Goal: Information Seeking & Learning: Check status

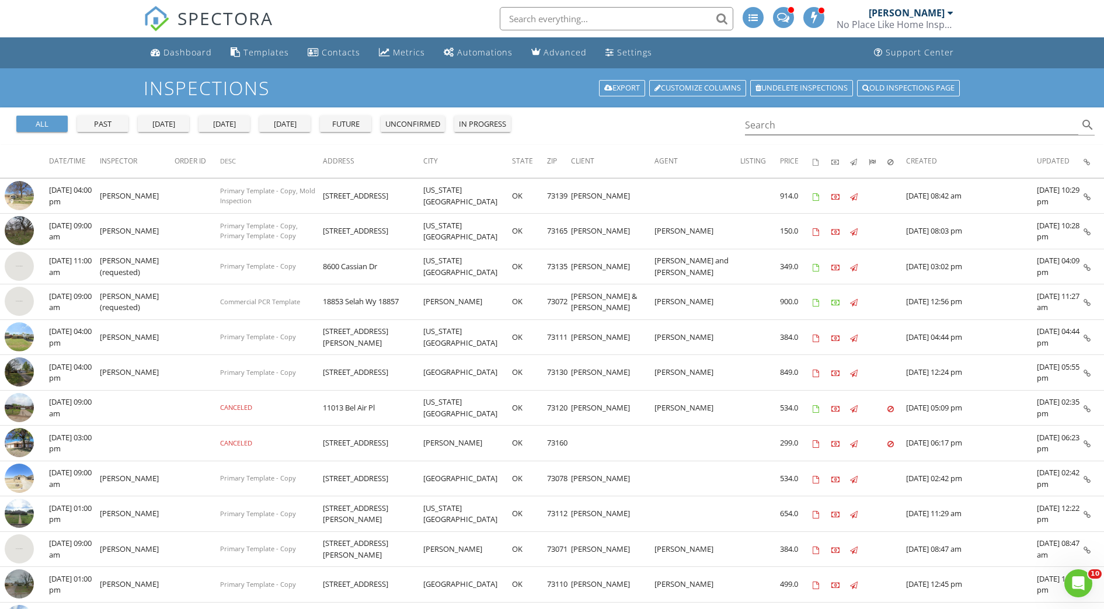
scroll to position [490, 0]
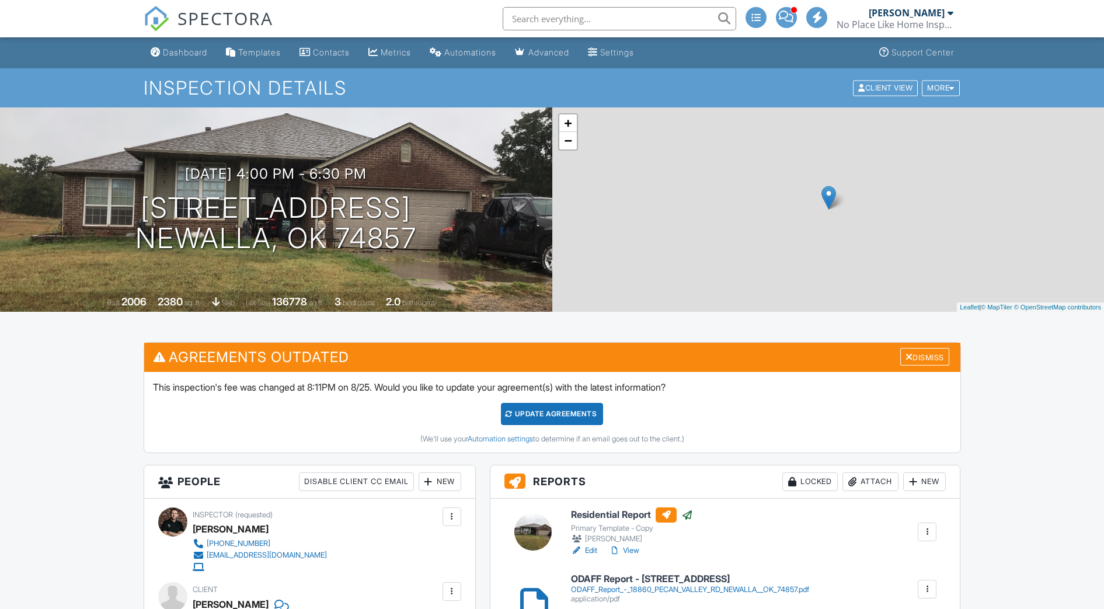
click at [630, 550] on link "View" at bounding box center [624, 551] width 30 height 12
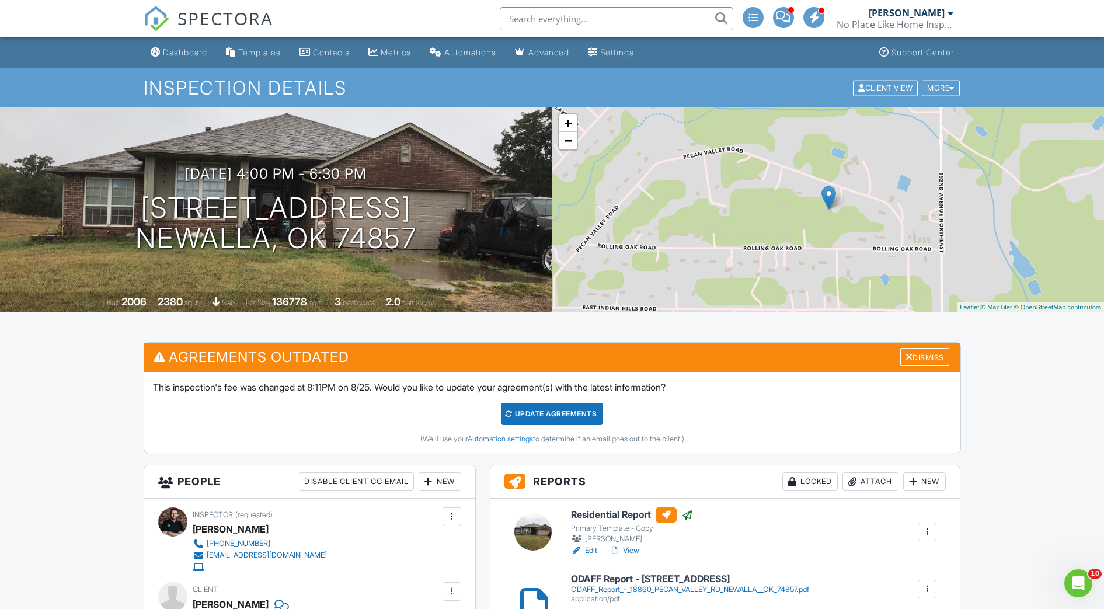
scroll to position [1, 0]
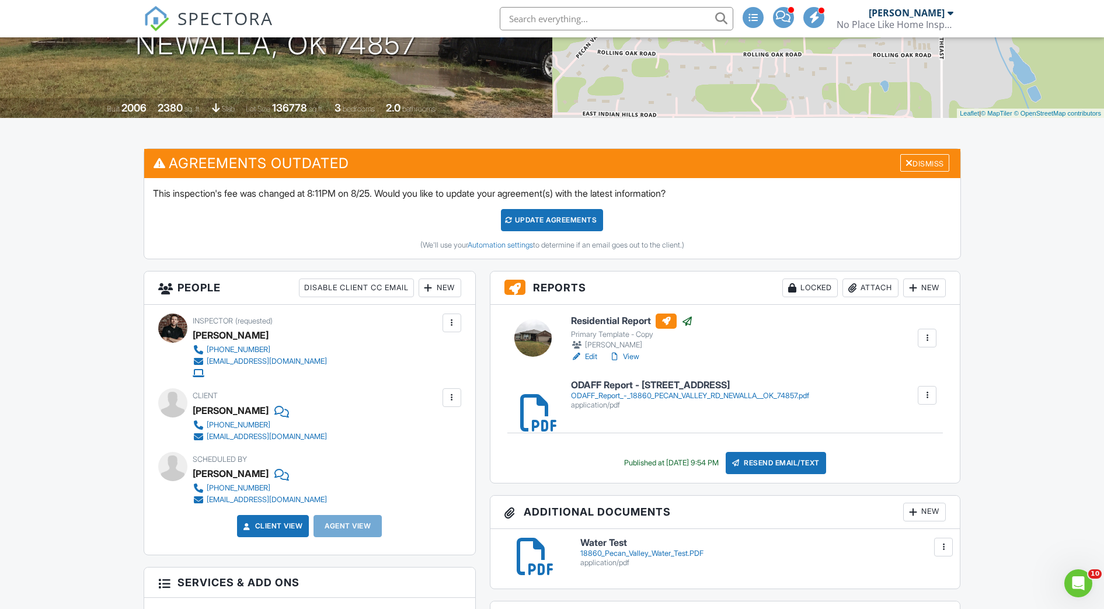
scroll to position [351, 0]
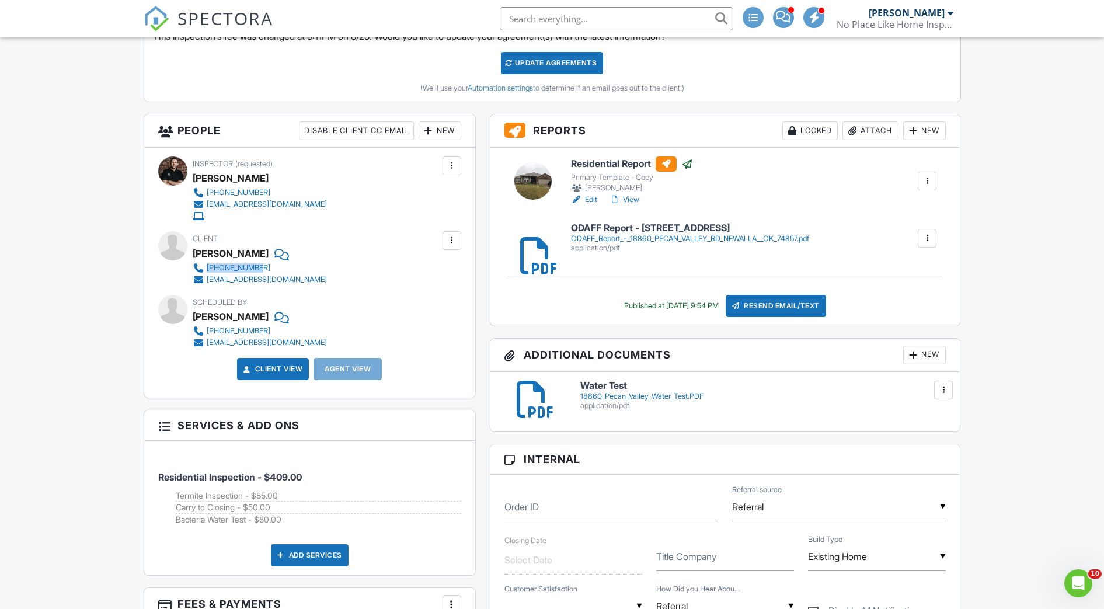
drag, startPoint x: 295, startPoint y: 267, endPoint x: 207, endPoint y: 270, distance: 87.7
click at [207, 270] on div "405-443-1556 jearlemail@yahoo.com" at bounding box center [265, 273] width 144 height 23
copy div "405-443-1556"
drag, startPoint x: 306, startPoint y: 282, endPoint x: 206, endPoint y: 278, distance: 99.9
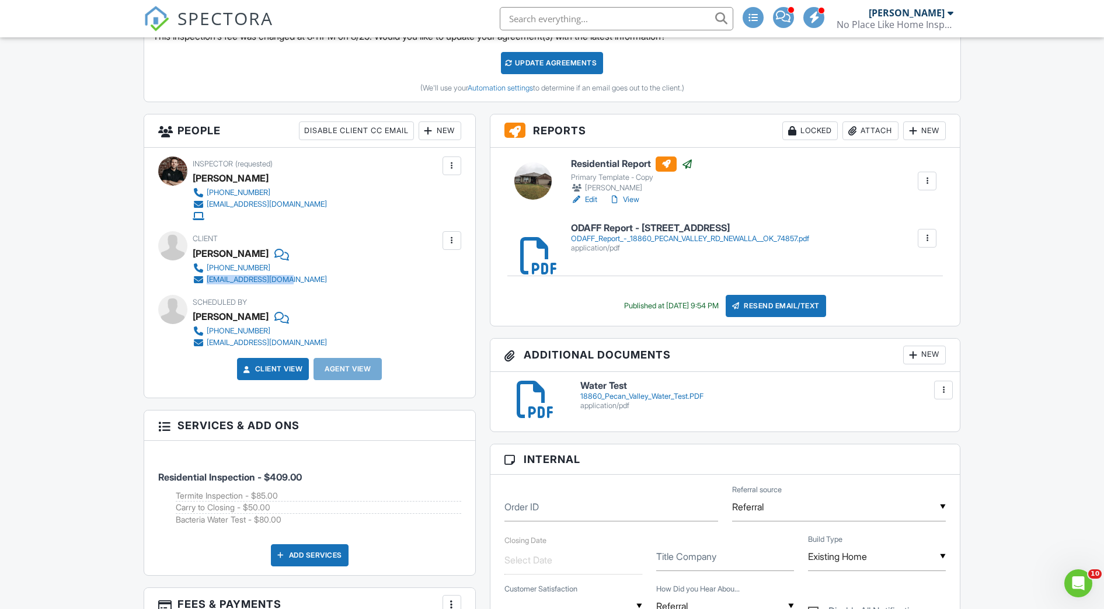
click at [206, 278] on div "Client Joshua Bailey 405-443-1556 jearlemail@yahoo.com" at bounding box center [288, 258] width 190 height 54
copy div "jearlemail@yahoo.com"
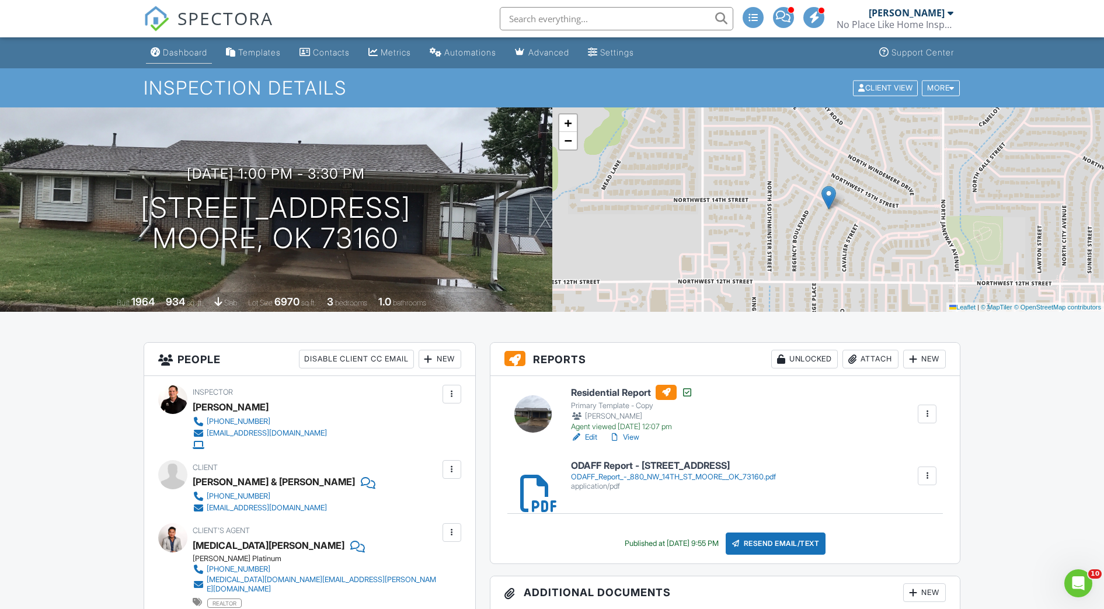
click at [163, 46] on link "Dashboard" at bounding box center [179, 53] width 66 height 22
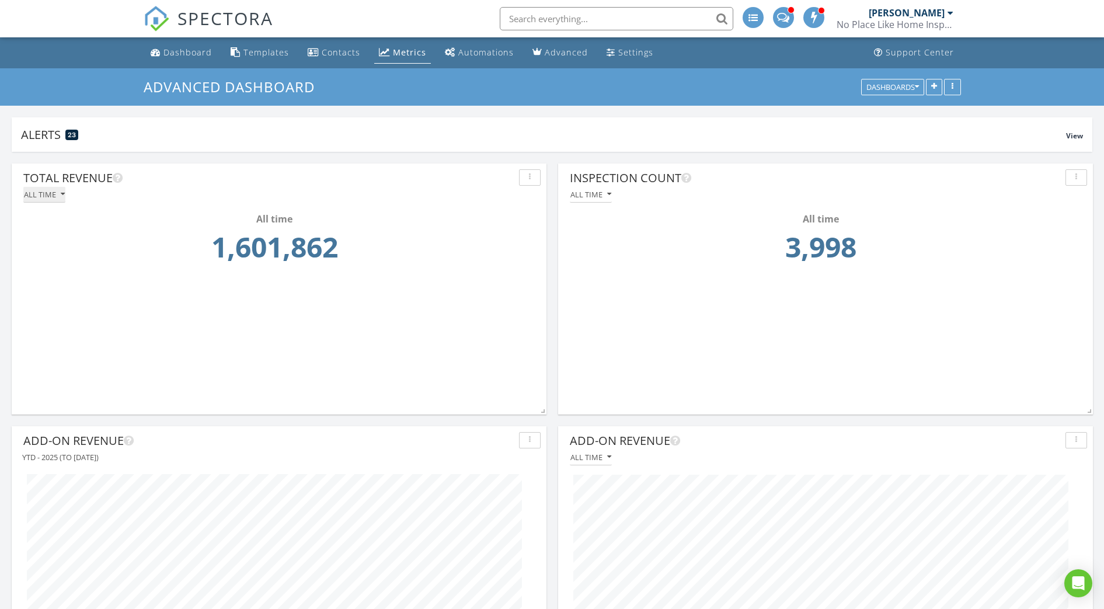
click at [55, 199] on div "All time" at bounding box center [44, 194] width 41 height 8
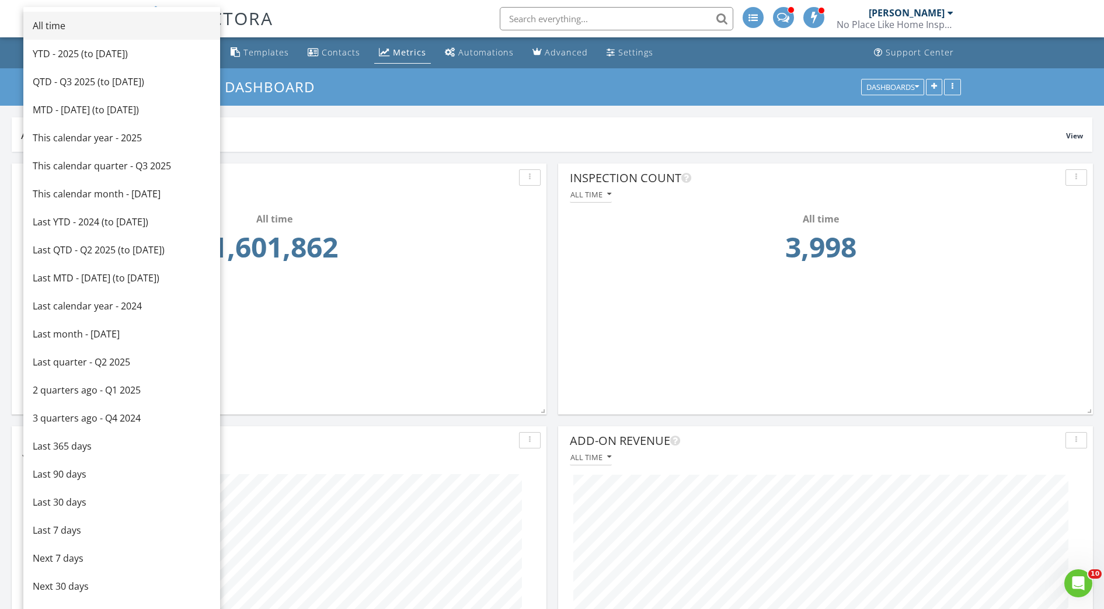
click at [88, 27] on div "All time" at bounding box center [122, 26] width 178 height 14
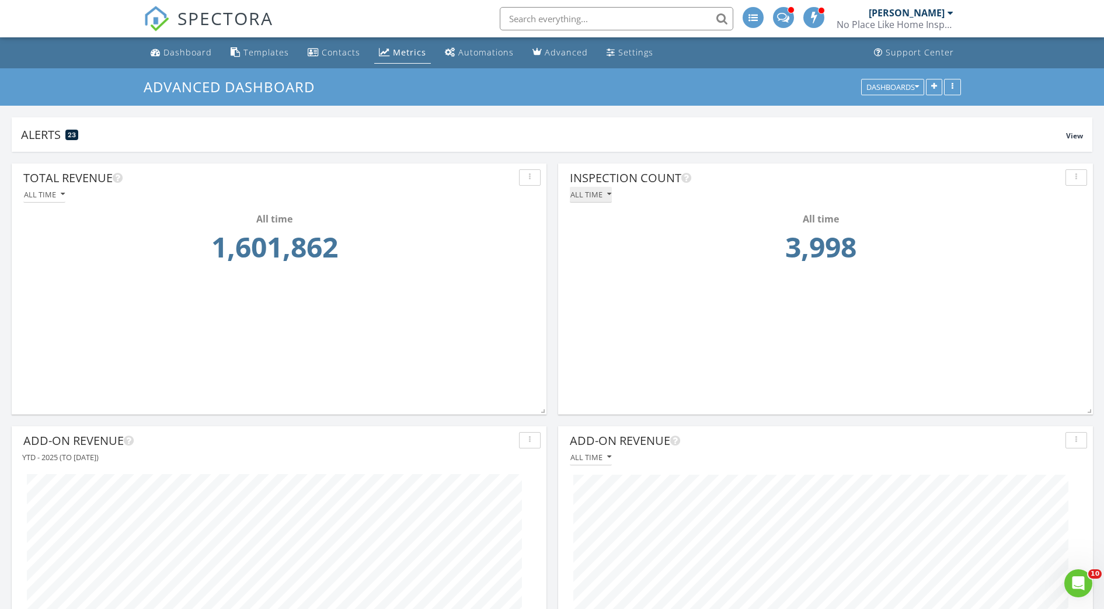
click at [592, 196] on div "All time" at bounding box center [591, 194] width 41 height 8
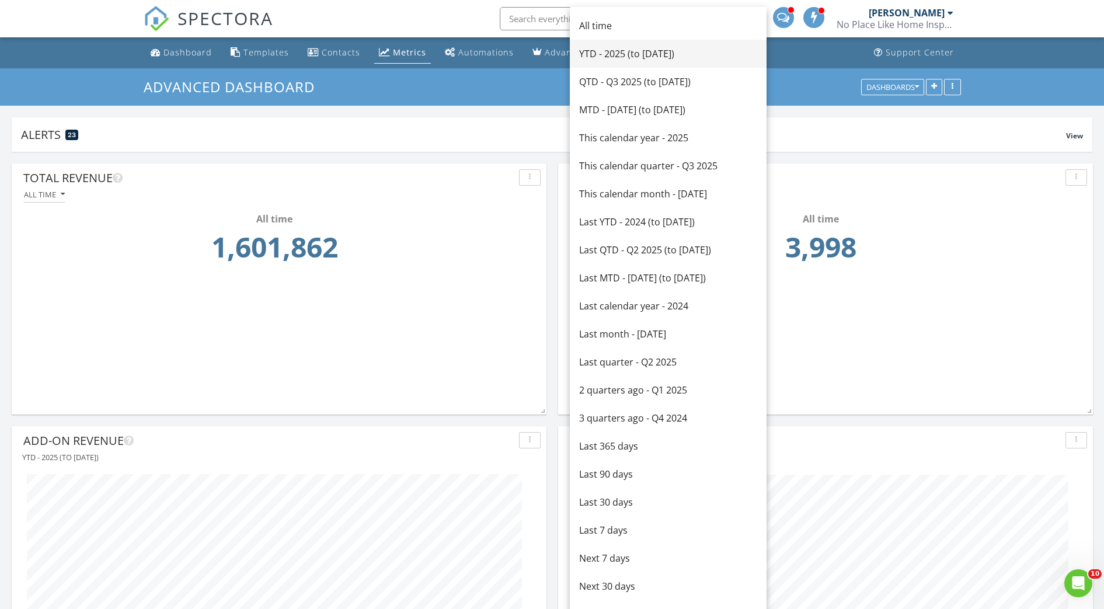
click at [610, 56] on div "YTD - 2025 (to [DATE])" at bounding box center [668, 54] width 178 height 14
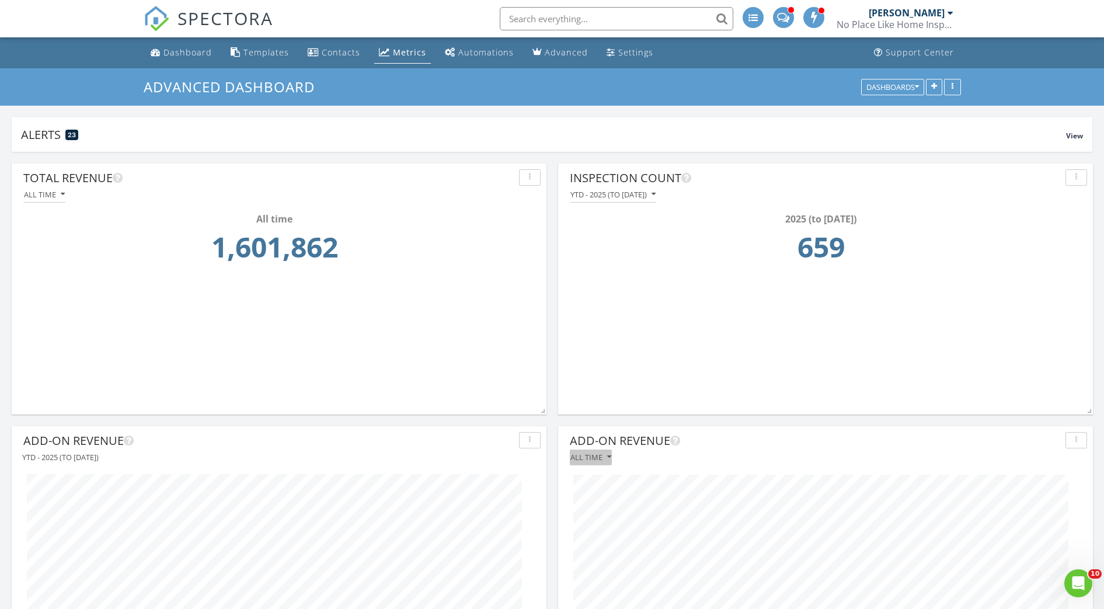
click at [605, 458] on div "All time" at bounding box center [591, 457] width 41 height 8
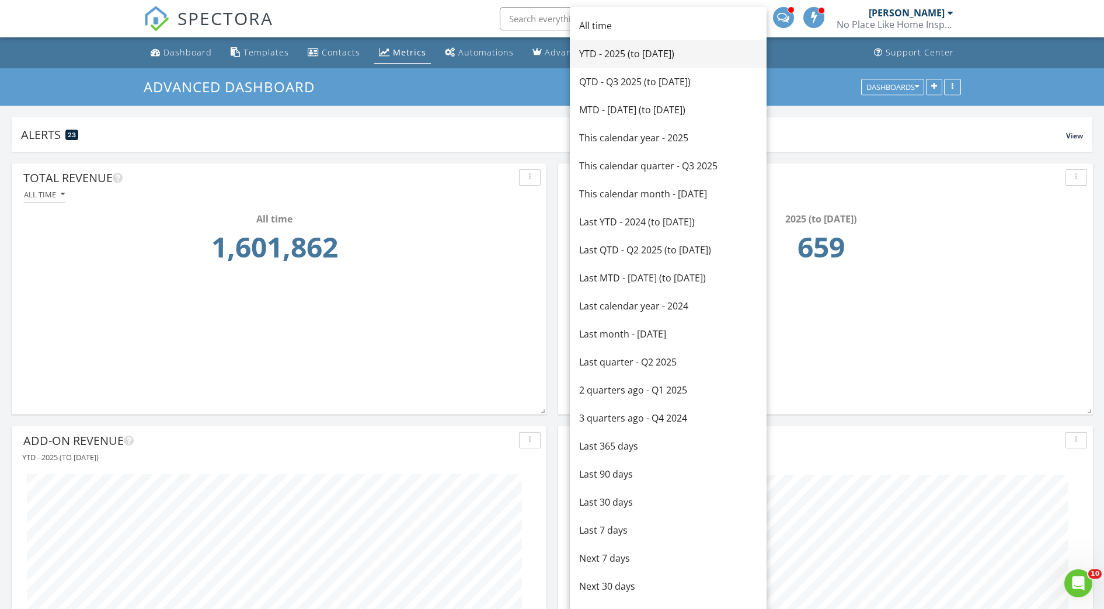
click at [606, 56] on div "YTD - 2025 (to [DATE])" at bounding box center [668, 54] width 178 height 14
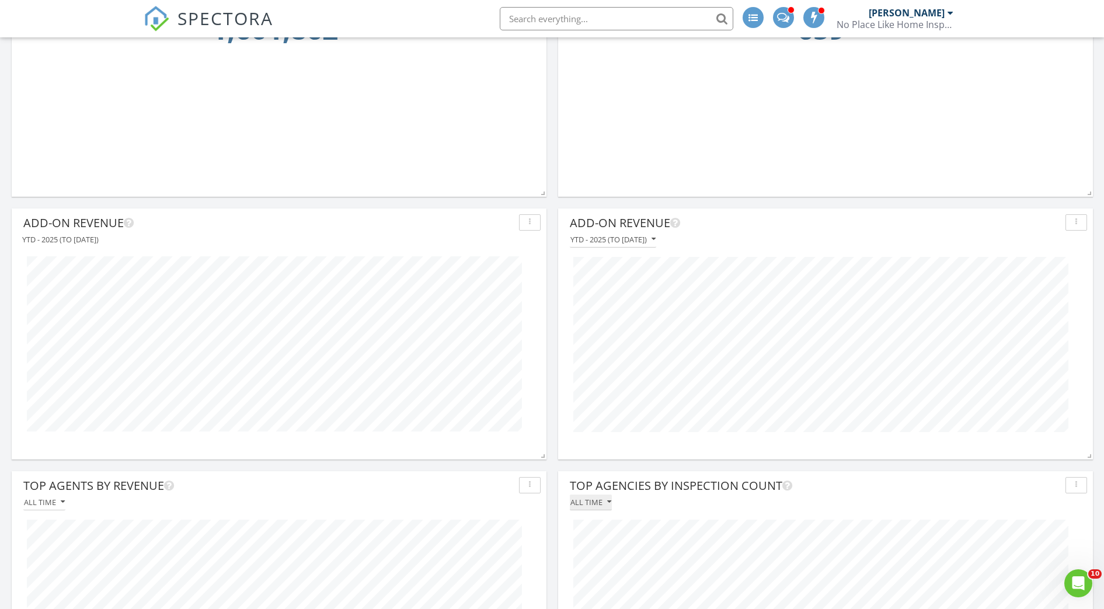
click at [587, 503] on div "All time" at bounding box center [591, 502] width 41 height 8
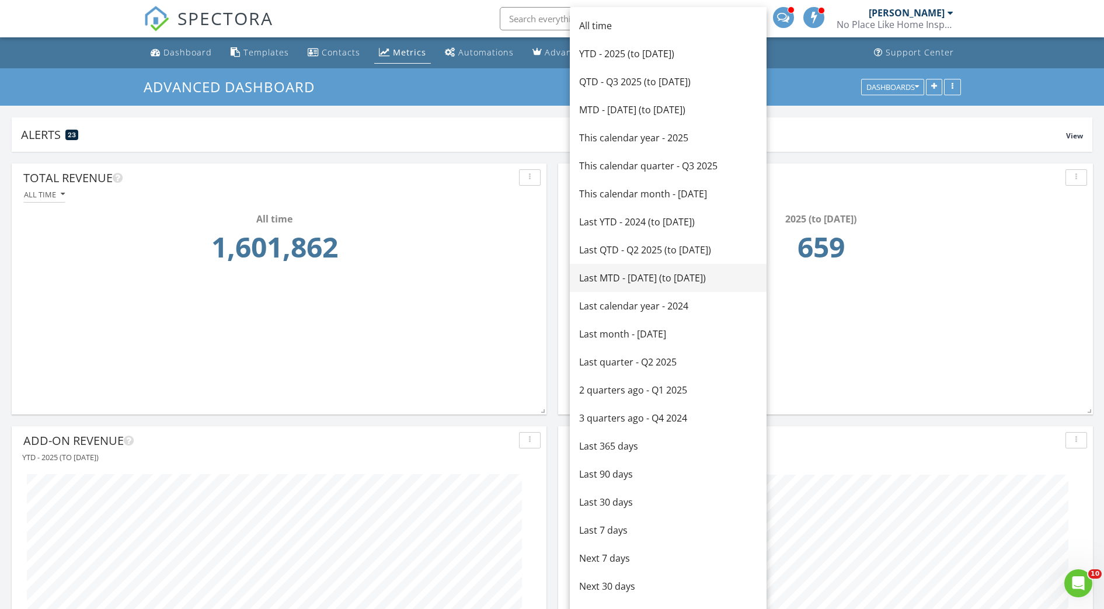
click at [604, 58] on div "YTD - 2025 (to [DATE])" at bounding box center [668, 54] width 178 height 14
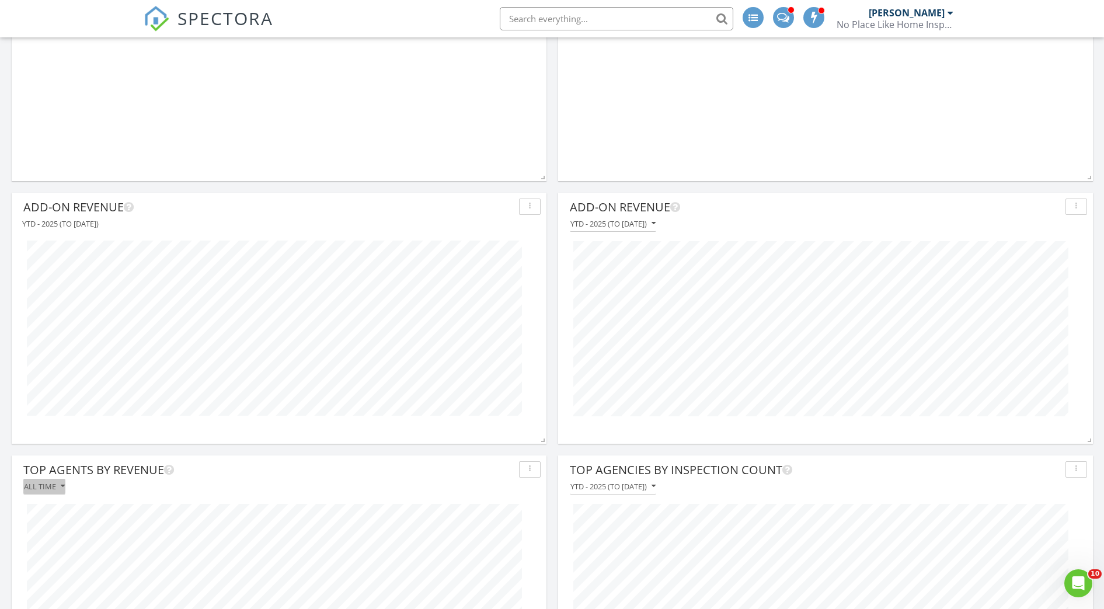
click at [46, 484] on div "All time" at bounding box center [44, 486] width 41 height 8
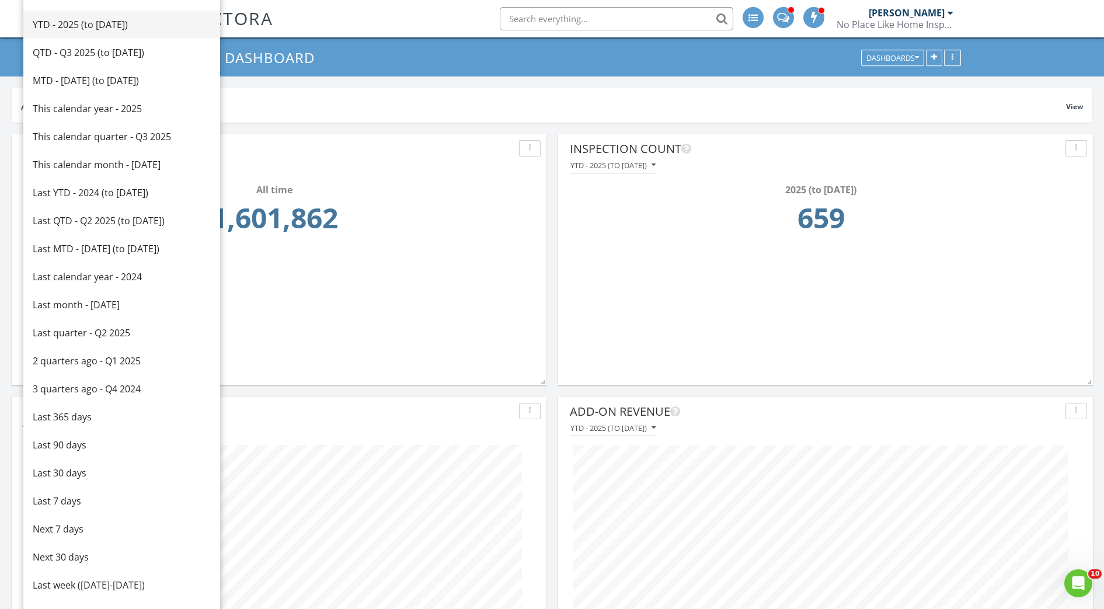
click at [75, 23] on div "YTD - 2025 (to [DATE])" at bounding box center [122, 25] width 178 height 14
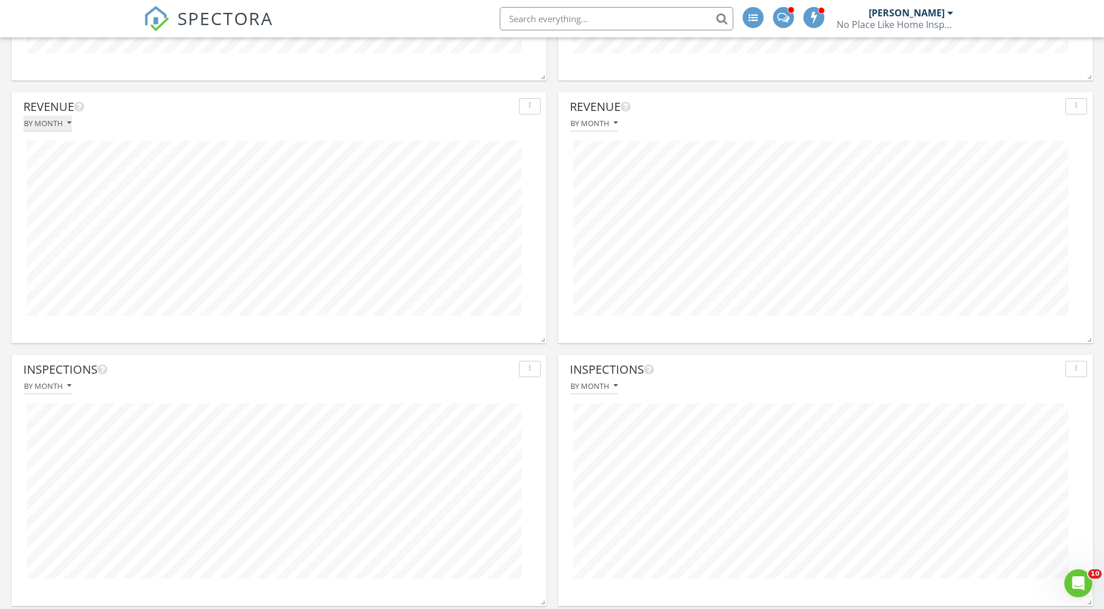
click at [48, 120] on div "By month" at bounding box center [47, 123] width 47 height 8
click at [48, 181] on div "By week" at bounding box center [72, 178] width 79 height 14
click at [47, 388] on div "By month" at bounding box center [47, 386] width 47 height 8
click at [46, 438] on div "By week" at bounding box center [72, 441] width 79 height 14
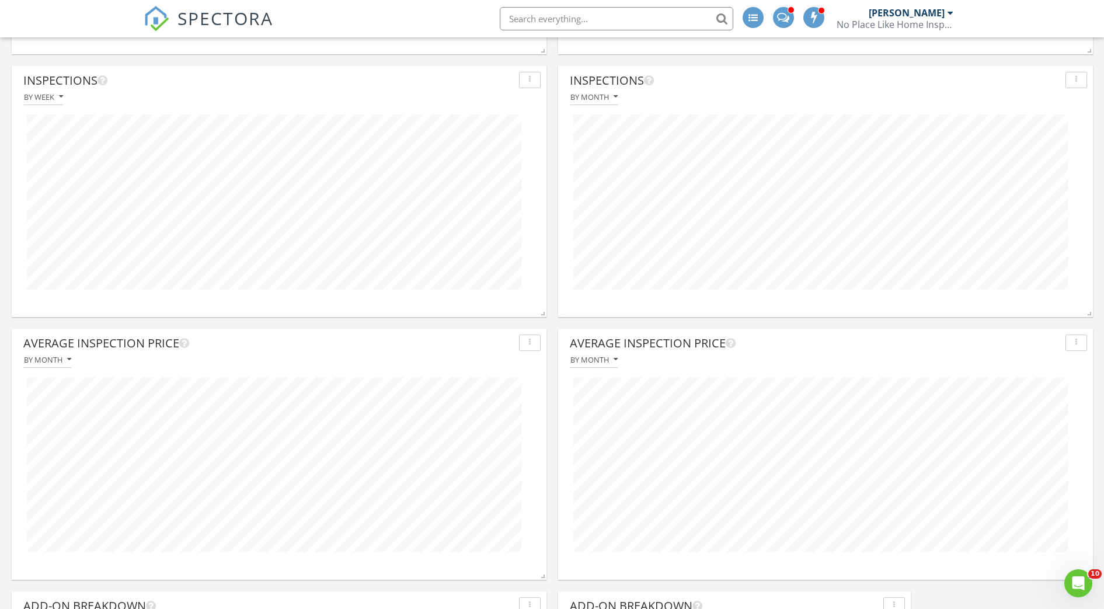
scroll to position [1133, 0]
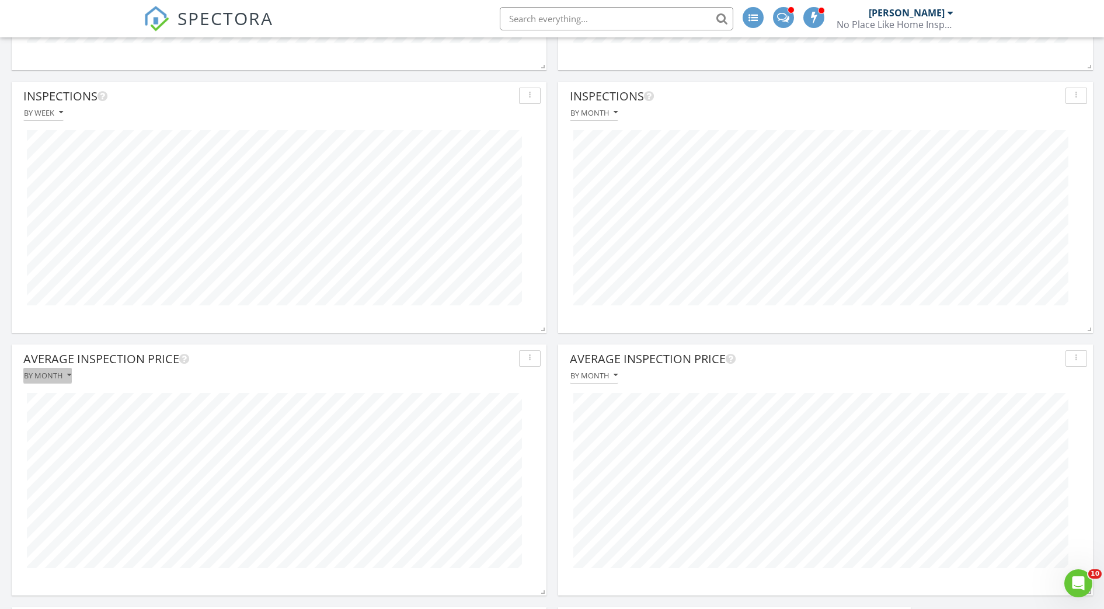
click at [61, 374] on div "By month" at bounding box center [47, 375] width 47 height 8
click at [47, 427] on div "By week" at bounding box center [72, 430] width 79 height 14
